Goal: Use online tool/utility

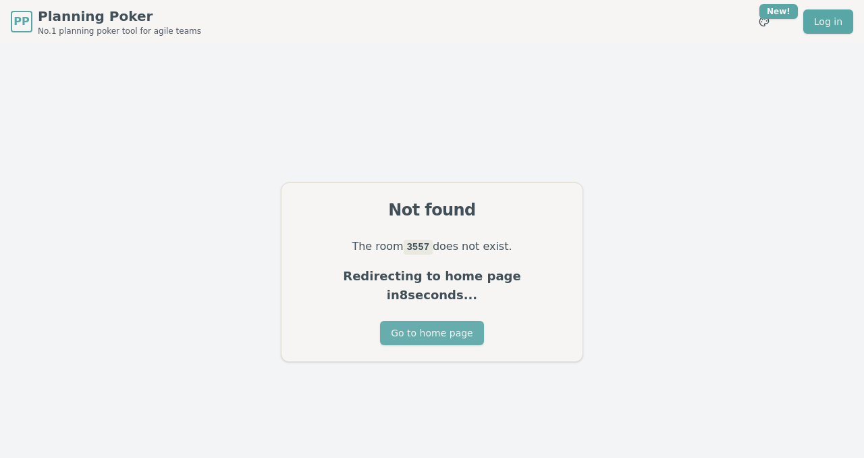
click at [413, 329] on button "Go to home page" at bounding box center [431, 333] width 103 height 24
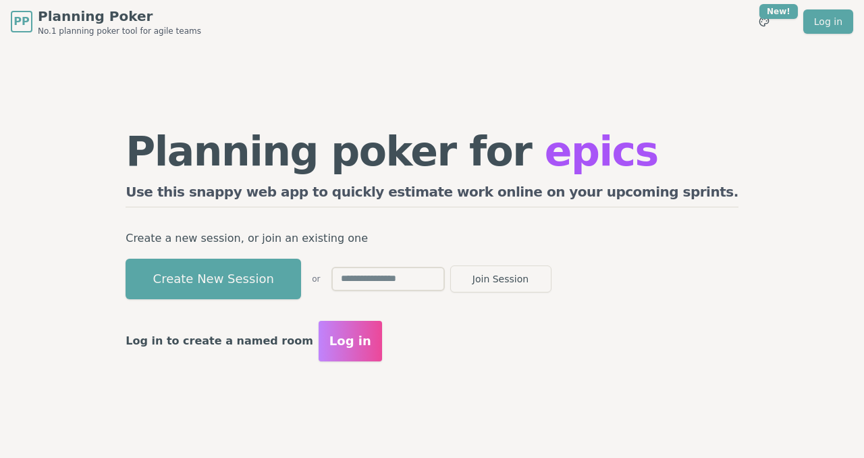
click at [422, 277] on input "text" at bounding box center [387, 279] width 113 height 24
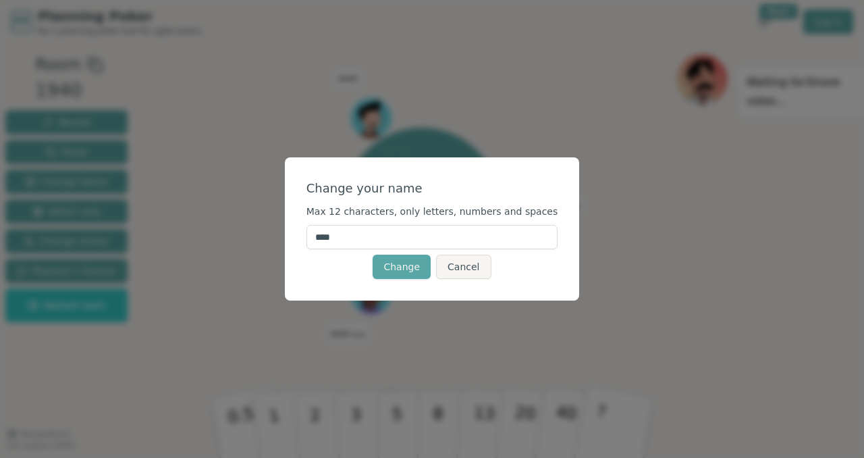
click at [448, 225] on input "****" at bounding box center [432, 237] width 252 height 24
type input "*****"
click at [394, 275] on button "Change" at bounding box center [402, 266] width 58 height 24
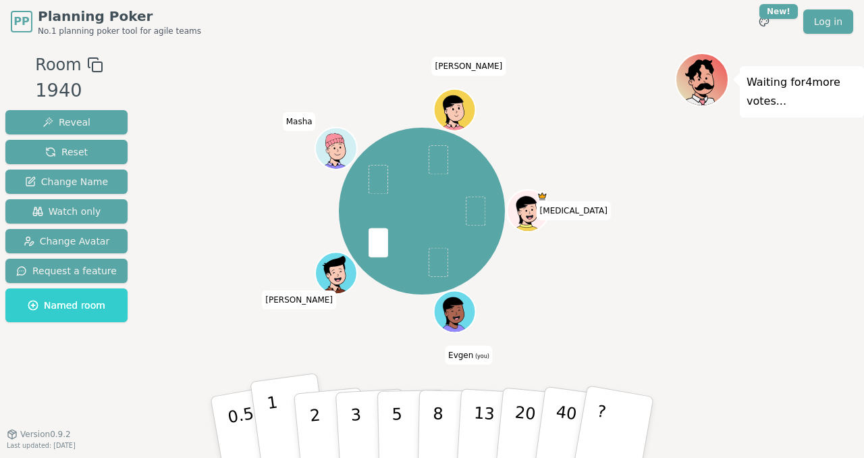
click at [282, 417] on button "1" at bounding box center [290, 427] width 80 height 109
click at [359, 425] on p "3" at bounding box center [357, 428] width 15 height 74
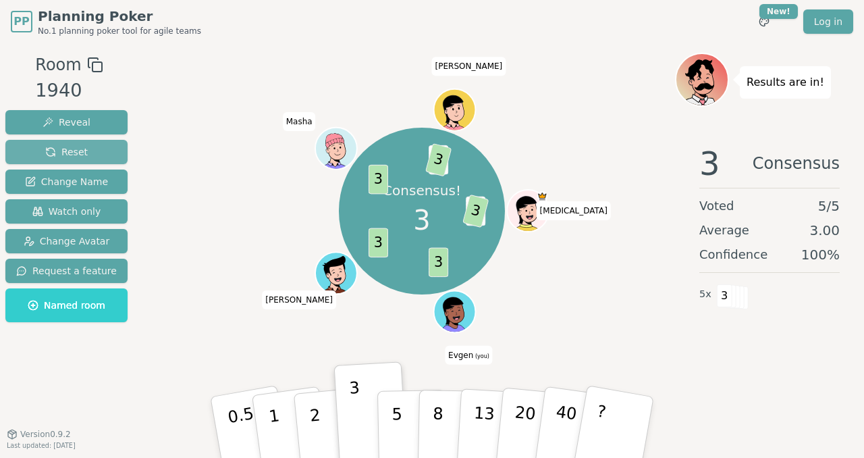
click at [92, 153] on button "Reset" at bounding box center [66, 152] width 122 height 24
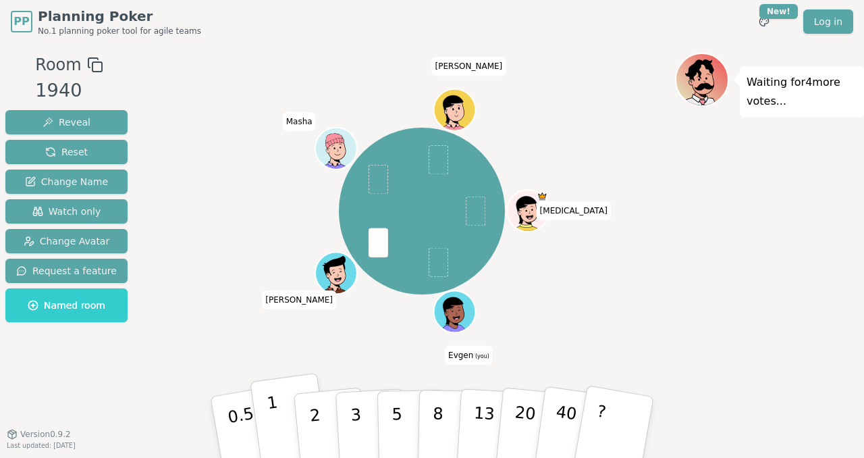
click at [293, 418] on button "1" at bounding box center [290, 427] width 80 height 109
click at [298, 221] on div "nikita Evgen (you) Polina Masha Alexander" at bounding box center [422, 211] width 506 height 268
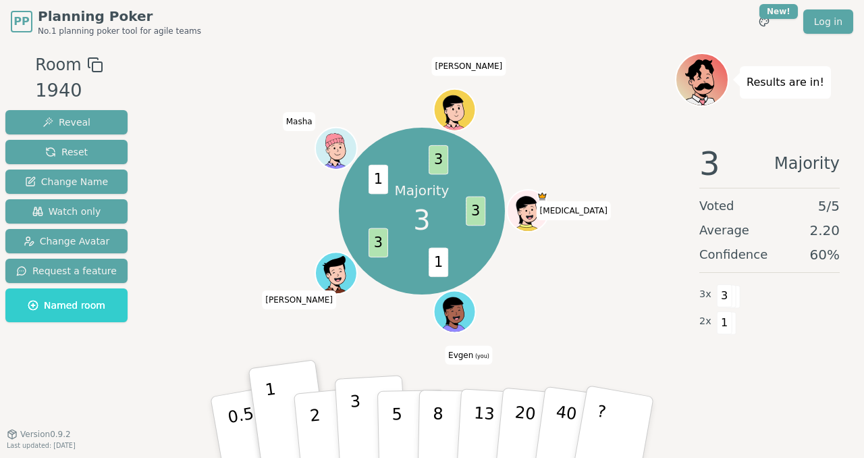
click at [350, 415] on p "3" at bounding box center [357, 428] width 15 height 74
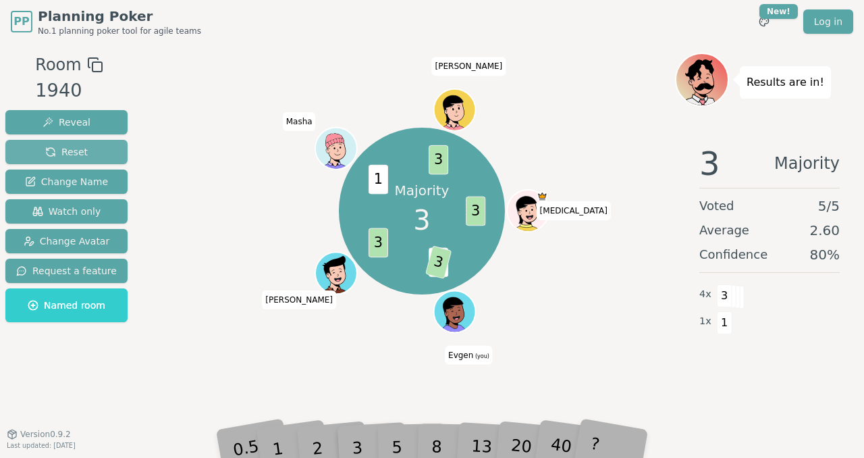
click at [96, 148] on button "Reset" at bounding box center [66, 152] width 122 height 24
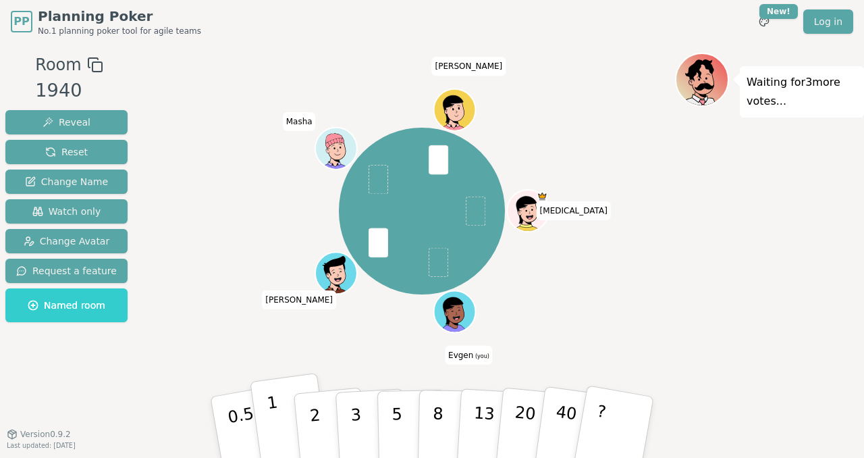
click at [289, 435] on button "1" at bounding box center [290, 427] width 80 height 109
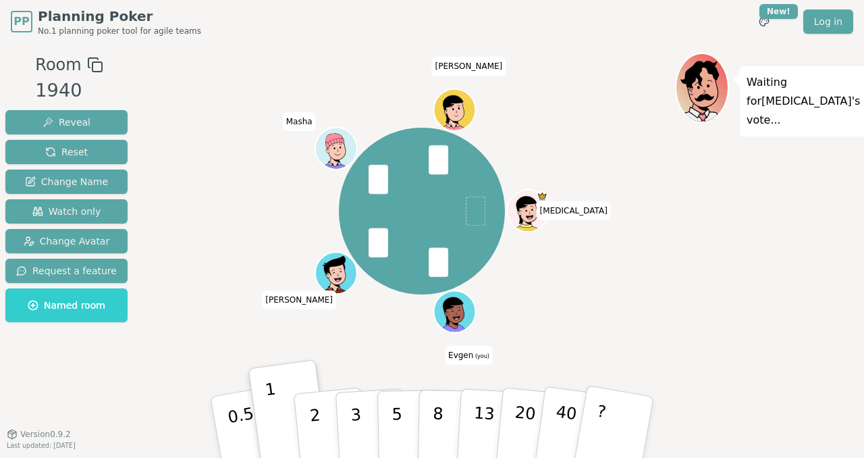
click at [263, 242] on div "nikita Evgen (you) Polina Masha Alexander" at bounding box center [422, 211] width 506 height 268
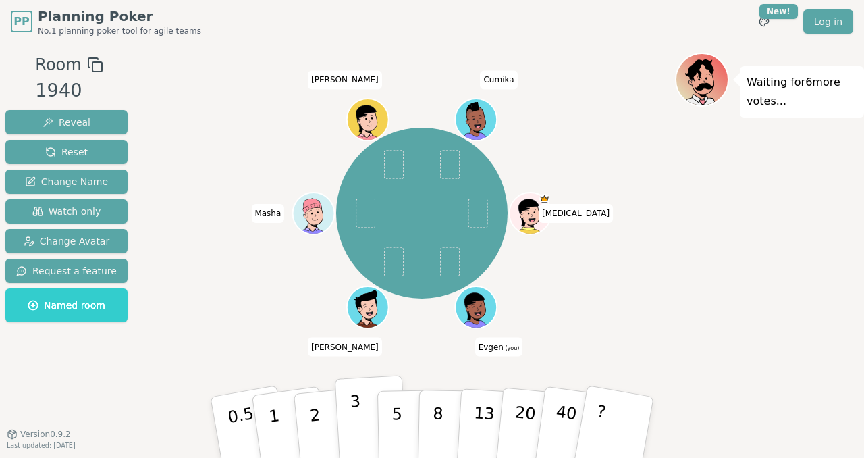
click at [354, 424] on p "3" at bounding box center [357, 428] width 15 height 74
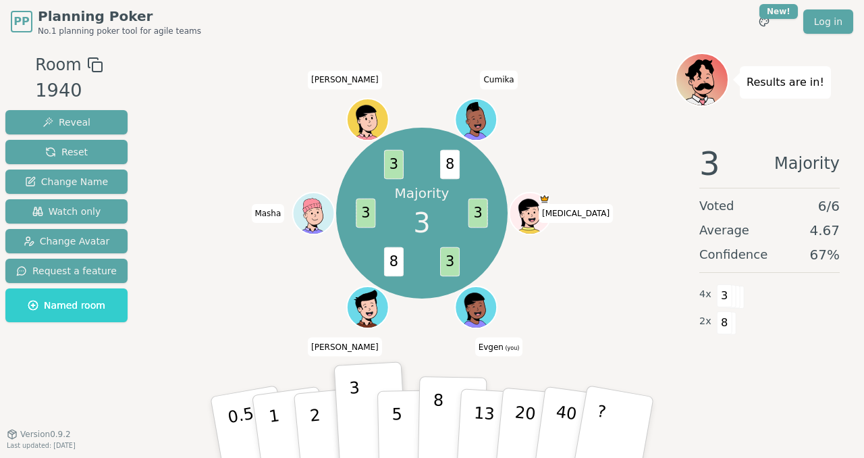
click at [432, 413] on button "8" at bounding box center [453, 427] width 70 height 103
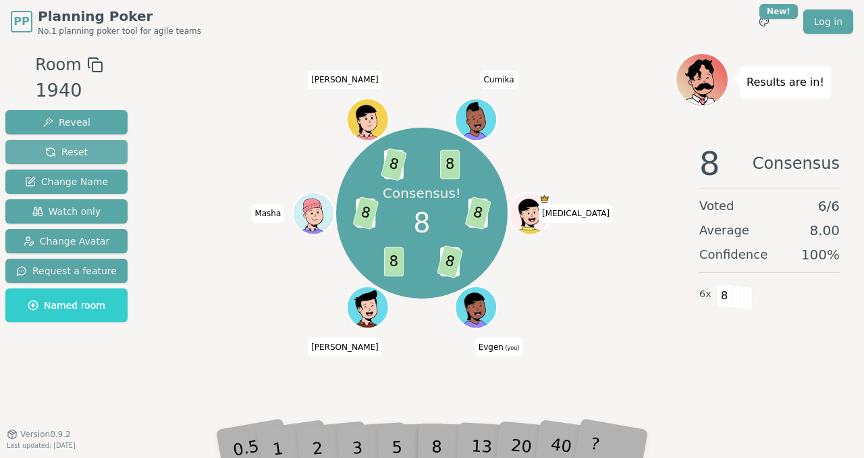
click at [61, 154] on span "Reset" at bounding box center [66, 151] width 43 height 13
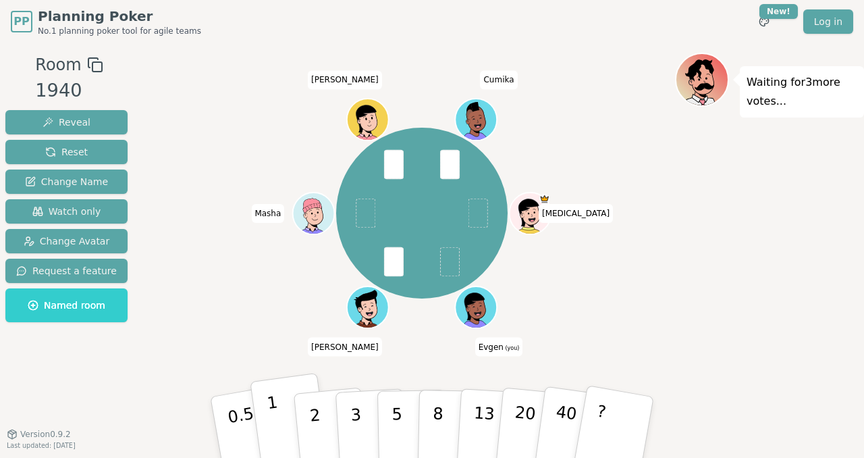
click at [276, 415] on button "1" at bounding box center [290, 427] width 80 height 109
click at [276, 285] on div "nikita Evgen (you) Polina Masha Alexander Cumika" at bounding box center [422, 213] width 506 height 272
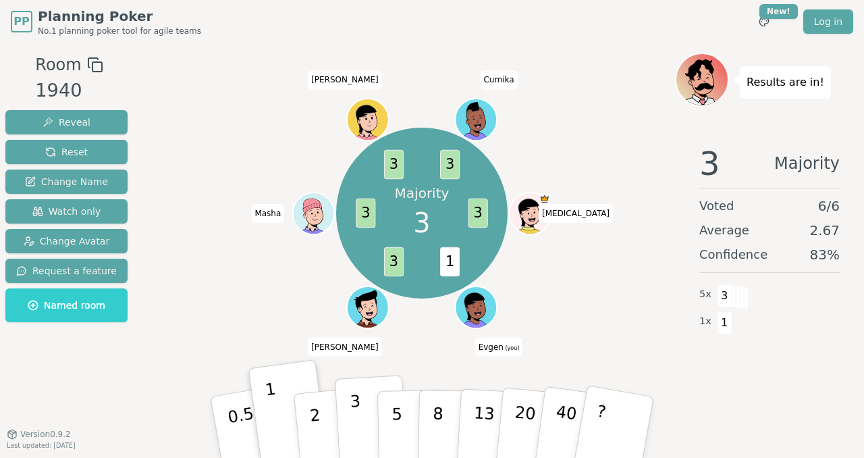
click at [357, 408] on p "3" at bounding box center [357, 428] width 15 height 74
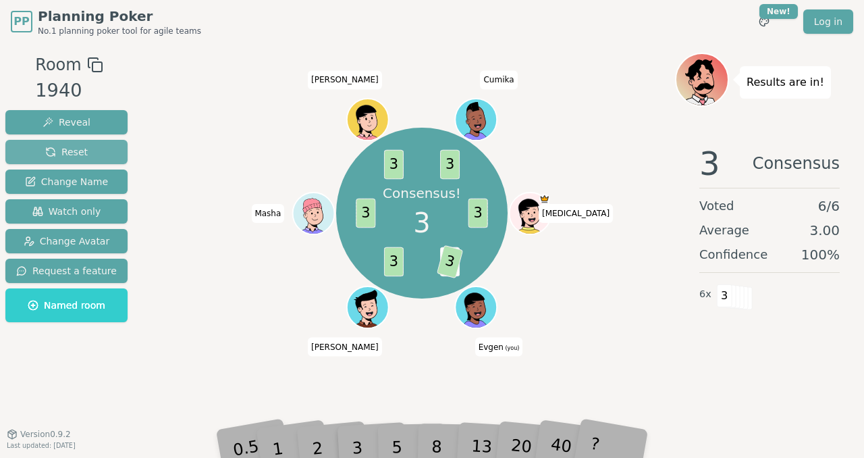
click at [92, 159] on button "Reset" at bounding box center [66, 152] width 122 height 24
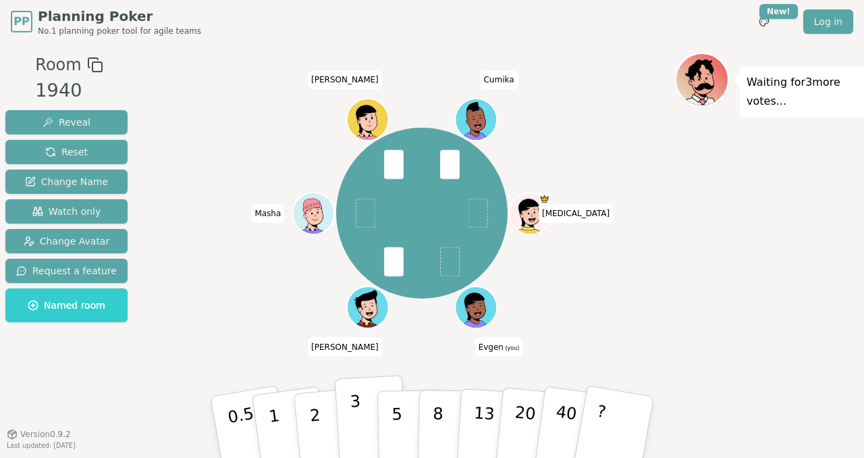
click at [343, 416] on button "3" at bounding box center [372, 427] width 74 height 105
